Goal: Information Seeking & Learning: Learn about a topic

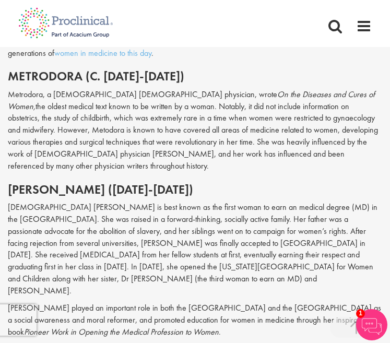
scroll to position [585, 0]
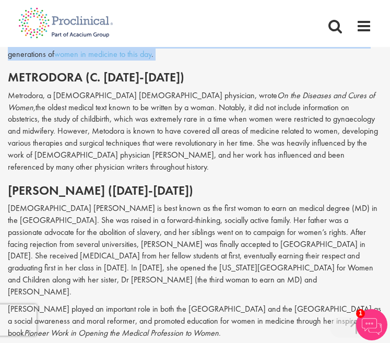
drag, startPoint x: 7, startPoint y: 74, endPoint x: 86, endPoint y: 77, distance: 78.9
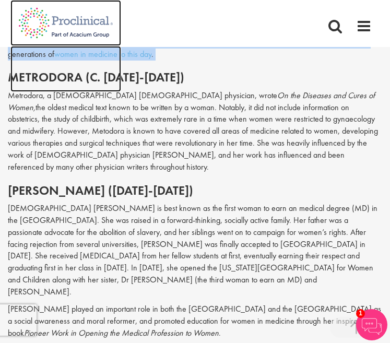
click at [86, 77] on img at bounding box center [65, 69] width 111 height 46
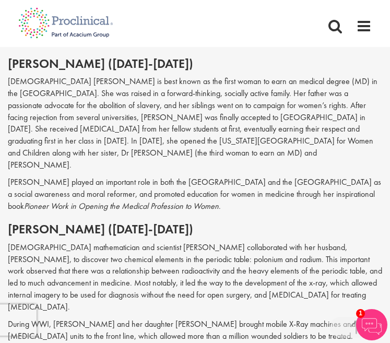
scroll to position [708, 0]
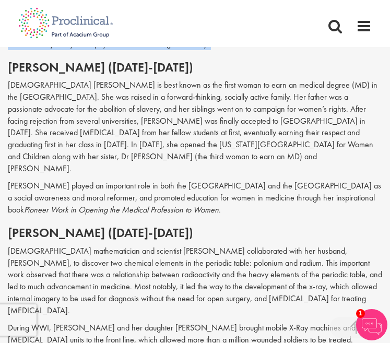
drag, startPoint x: 10, startPoint y: 52, endPoint x: 115, endPoint y: 59, distance: 105.8
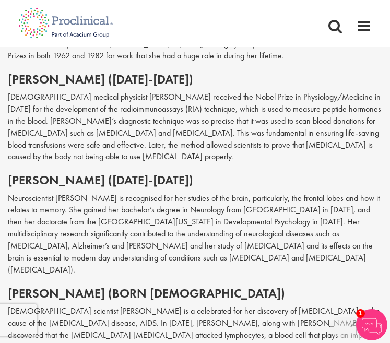
scroll to position [1528, 0]
